Goal: Find specific page/section: Find specific page/section

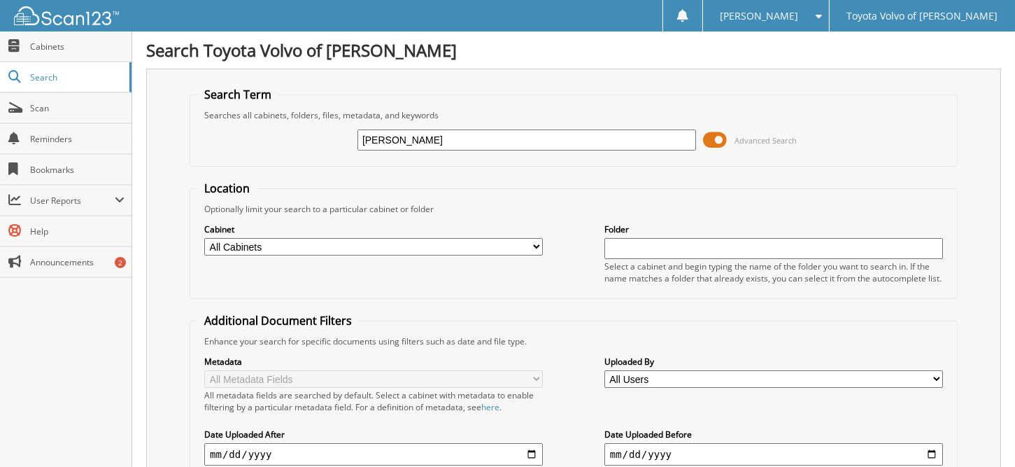
type input "[PERSON_NAME]"
click at [593, 145] on input "MEADORS" at bounding box center [527, 139] width 339 height 21
type input "MEADORS;JOANN"
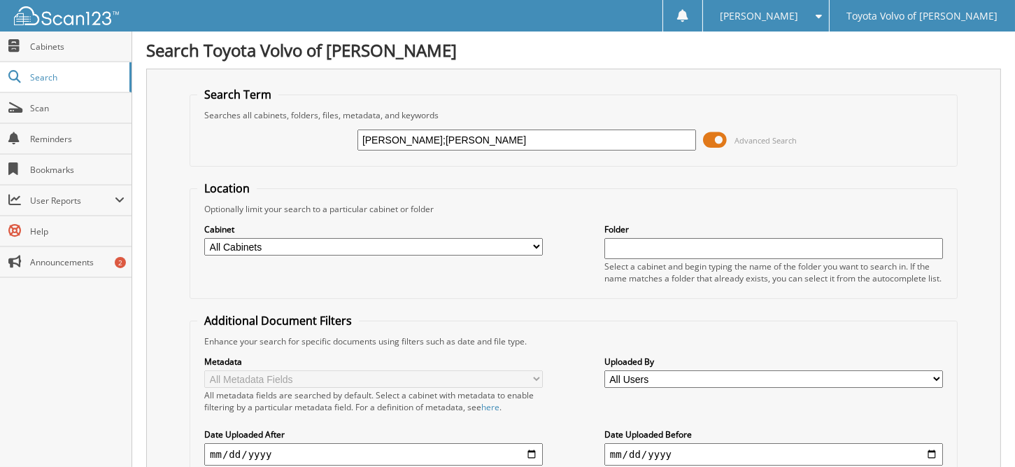
click at [481, 143] on input "MEADORS;JOANN" at bounding box center [527, 139] width 339 height 21
type input "M"
type input "10612"
click at [484, 141] on input "10612" at bounding box center [527, 139] width 339 height 21
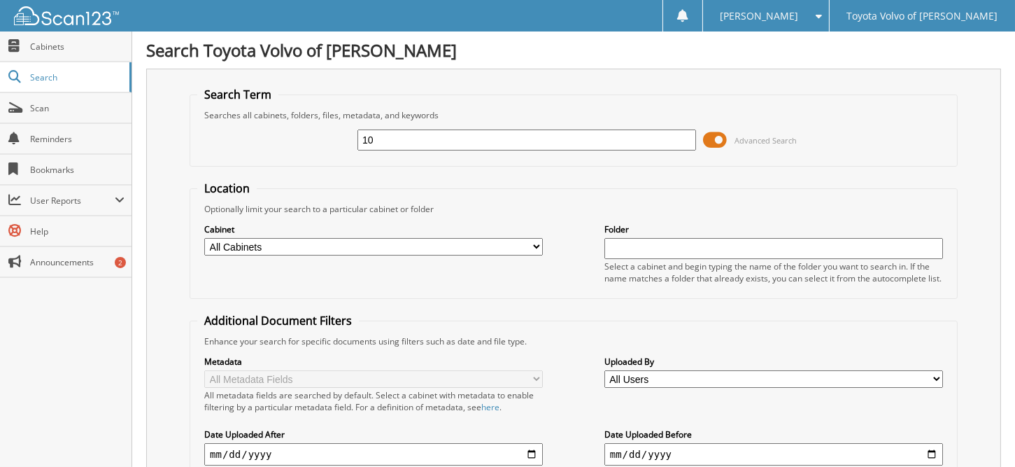
type input "1"
type input "14273"
click at [63, 76] on span "Search" at bounding box center [76, 77] width 92 height 12
type input "[PERSON_NAME]"
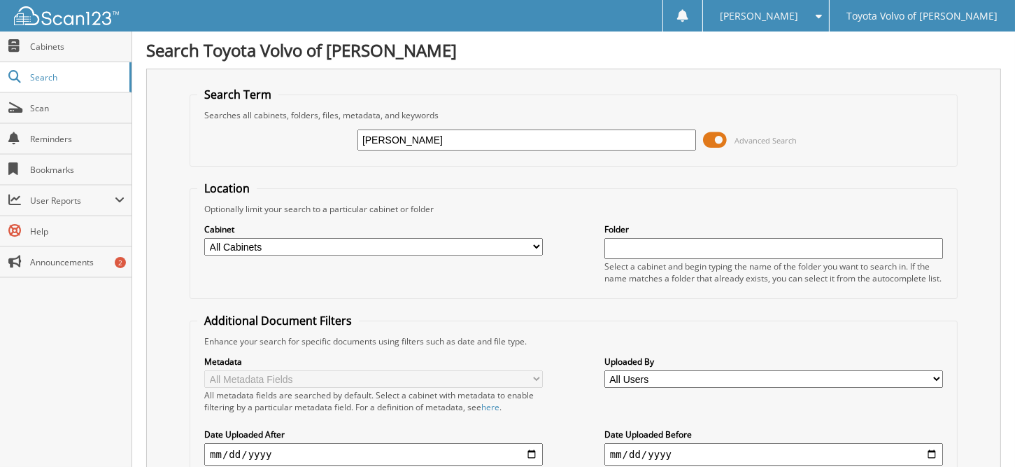
scroll to position [162, 0]
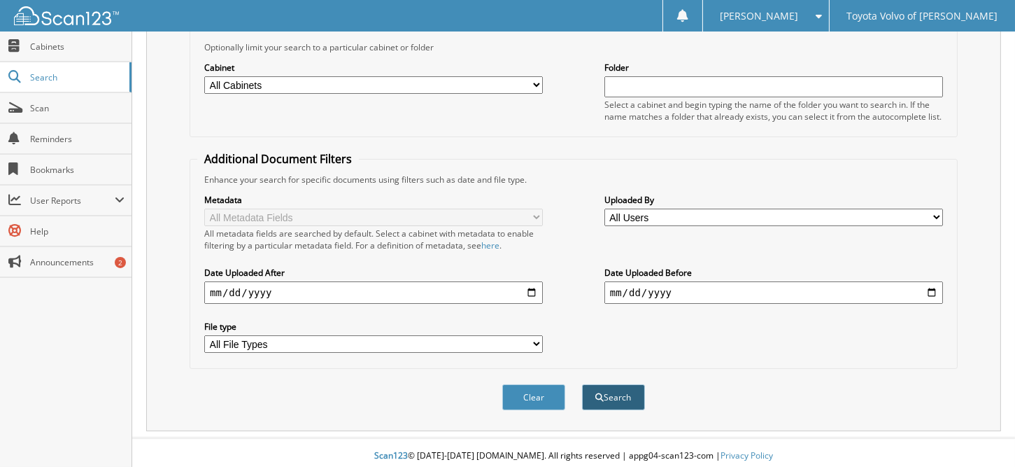
click at [623, 392] on button "Search" at bounding box center [613, 397] width 63 height 26
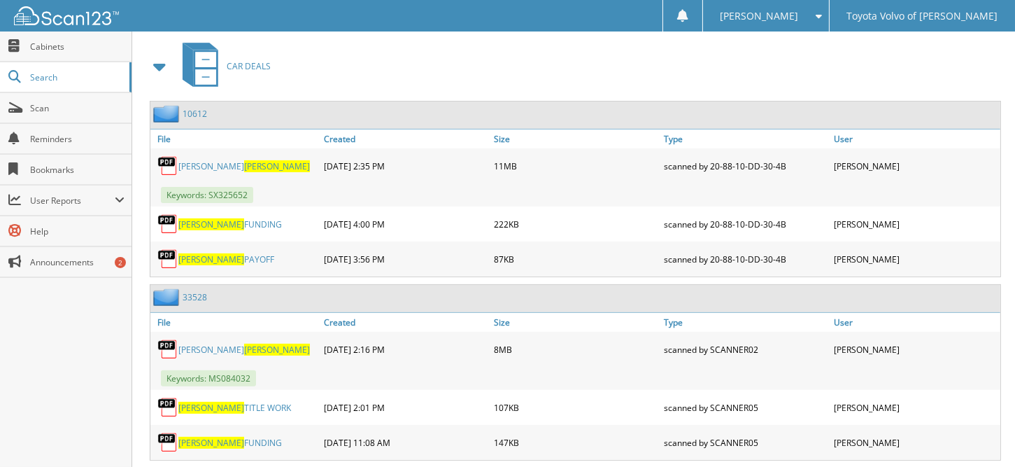
scroll to position [630, 0]
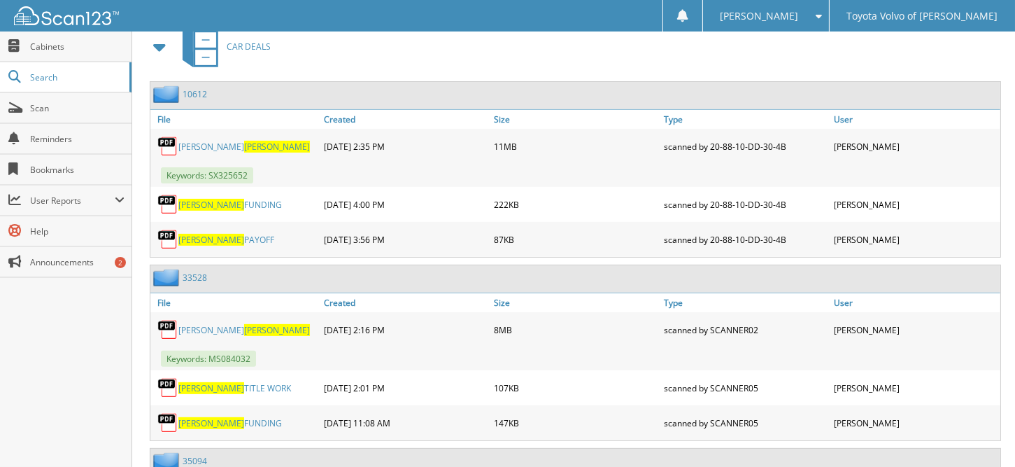
click at [244, 141] on span "[PERSON_NAME]" at bounding box center [277, 147] width 66 height 12
click at [229, 234] on link "MEADORS PAYOFF" at bounding box center [226, 240] width 96 height 12
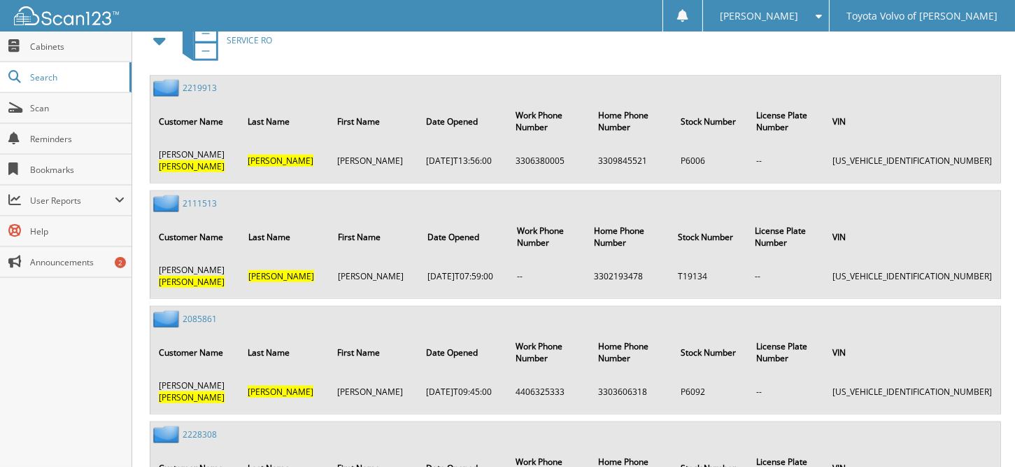
scroll to position [1959, 0]
